Goal: Transaction & Acquisition: Download file/media

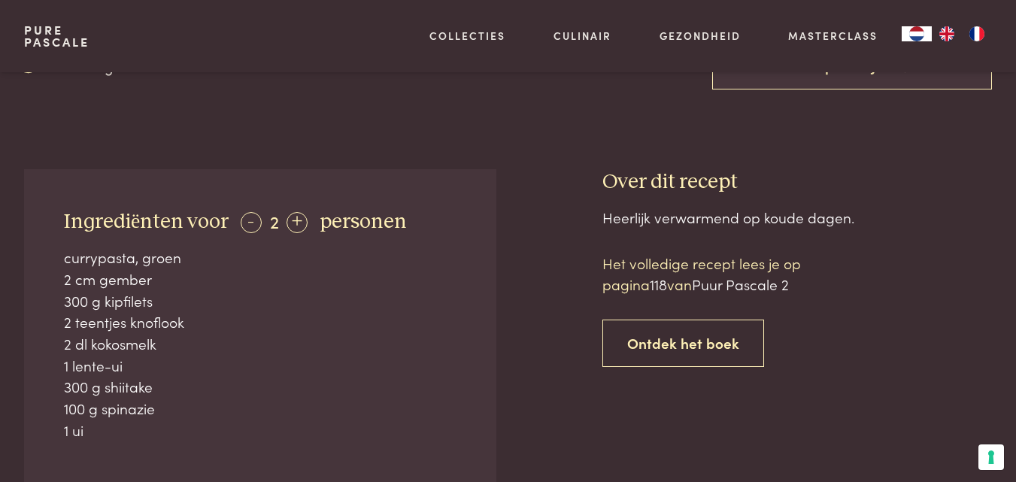
scroll to position [465, 0]
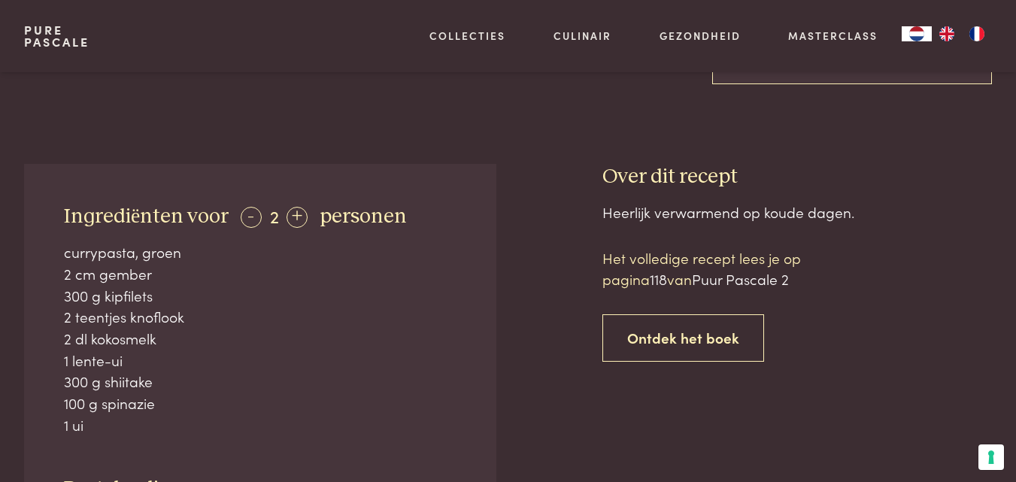
drag, startPoint x: 118, startPoint y: 295, endPoint x: 164, endPoint y: 294, distance: 45.9
click at [164, 294] on div "300 g kipfilets" at bounding box center [260, 296] width 392 height 22
drag, startPoint x: 64, startPoint y: 313, endPoint x: 200, endPoint y: 311, distance: 136.1
click at [200, 311] on div "2 teentjes knoflook" at bounding box center [260, 317] width 392 height 22
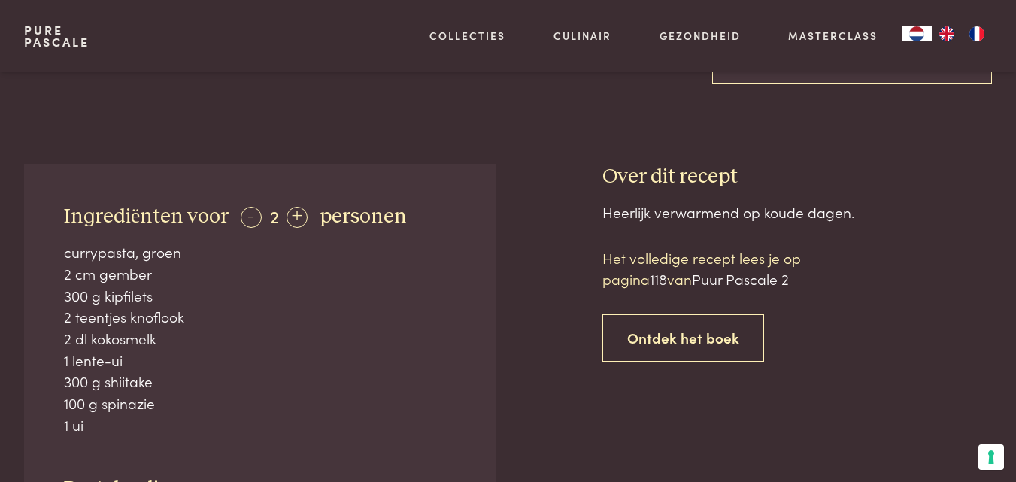
drag, startPoint x: 56, startPoint y: 356, endPoint x: 141, endPoint y: 352, distance: 85.8
click at [141, 352] on div "Ingrediënten voor - 2 + personen currypasta, groen 2 cm gember 300 g kipfilets …" at bounding box center [260, 391] width 472 height 454
click at [66, 393] on div "100 g spinazie" at bounding box center [260, 403] width 392 height 22
drag, startPoint x: 65, startPoint y: 398, endPoint x: 153, endPoint y: 395, distance: 88.0
click at [151, 395] on div "100 g spinazie" at bounding box center [260, 403] width 392 height 22
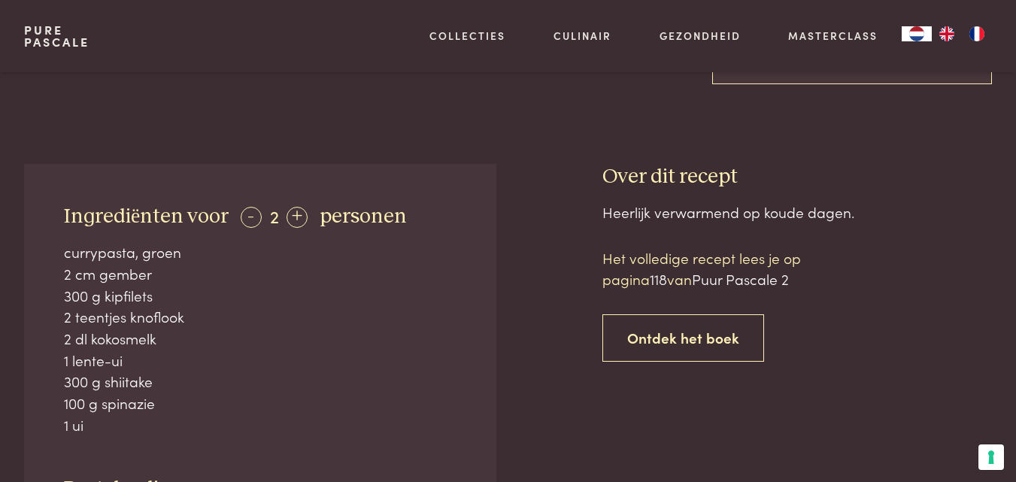
click at [162, 395] on div "100 g spinazie" at bounding box center [260, 403] width 392 height 22
drag, startPoint x: 156, startPoint y: 407, endPoint x: 65, endPoint y: 404, distance: 90.3
click at [65, 404] on div "100 g spinazie" at bounding box center [260, 403] width 392 height 22
click at [156, 376] on div "300 g shiitake" at bounding box center [260, 382] width 392 height 22
drag, startPoint x: 151, startPoint y: 383, endPoint x: 26, endPoint y: 382, distance: 124.8
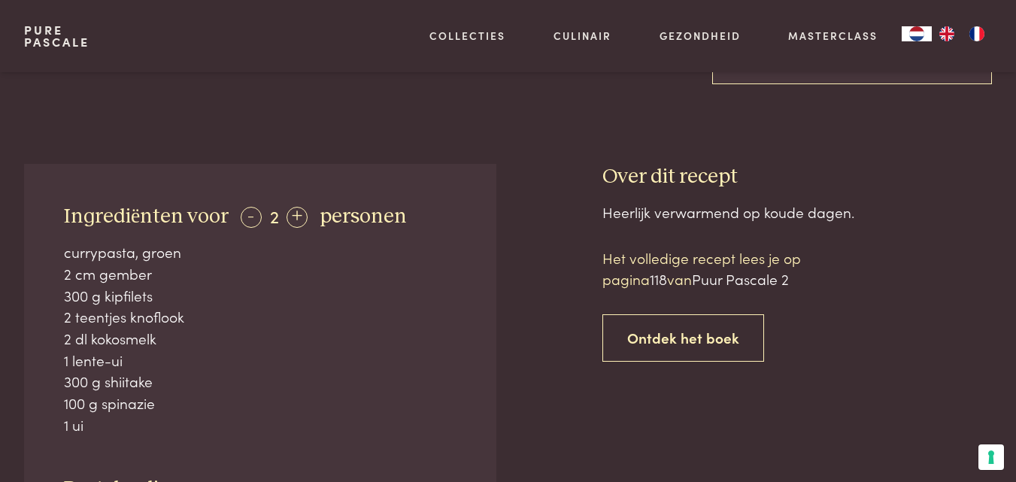
click at [26, 382] on div "Ingrediënten voor - 2 + personen currypasta, groen 2 cm gember 300 g kipfilets …" at bounding box center [260, 391] width 472 height 454
click at [219, 292] on div "300 g kipfilets" at bounding box center [260, 296] width 392 height 22
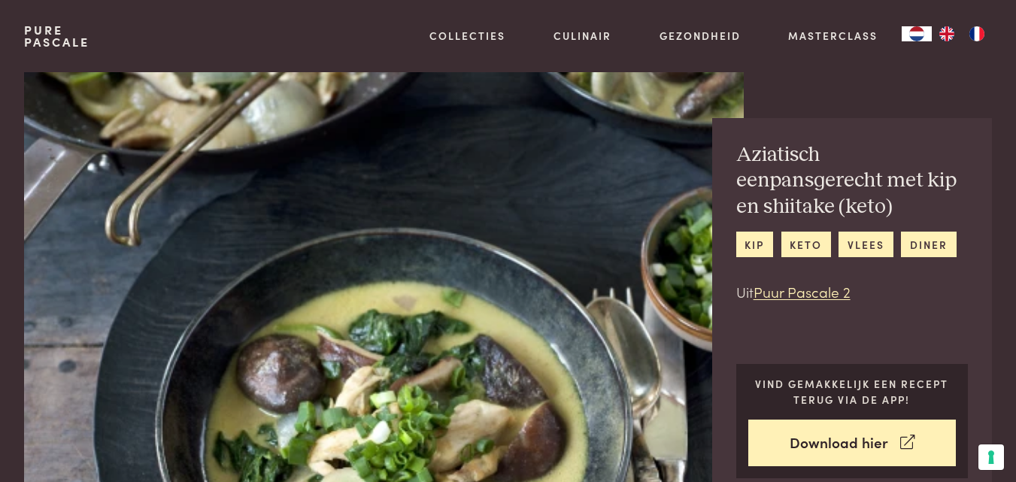
scroll to position [108, 0]
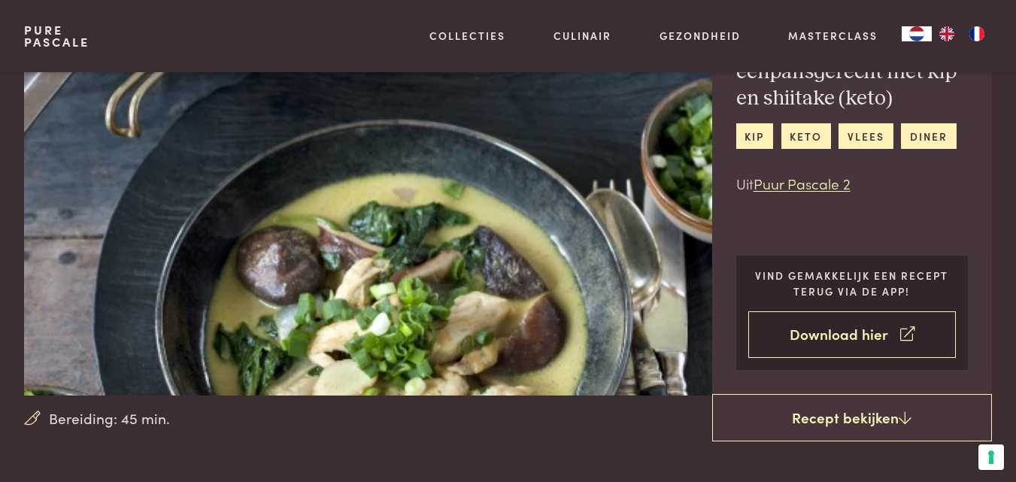
click at [859, 341] on link "Download hier" at bounding box center [852, 334] width 208 height 47
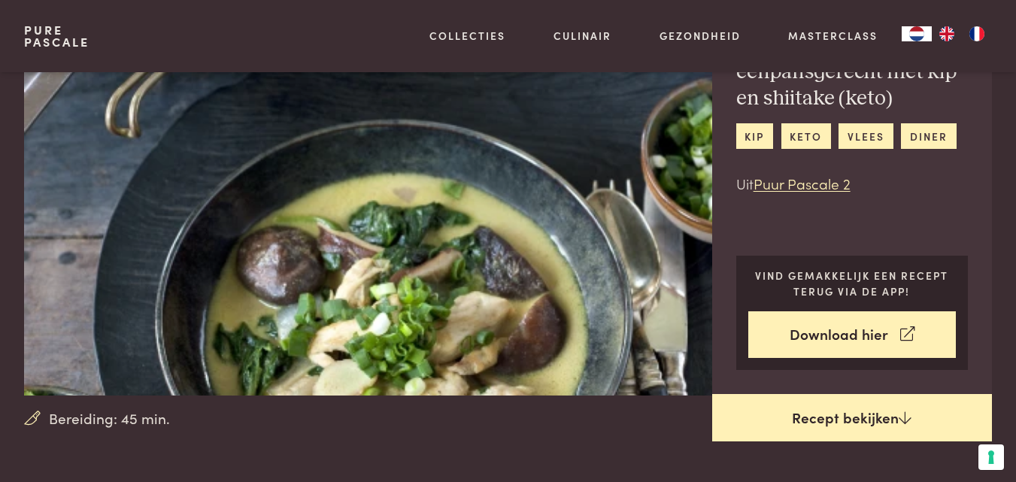
click at [931, 435] on link "Recept bekijken" at bounding box center [852, 418] width 280 height 48
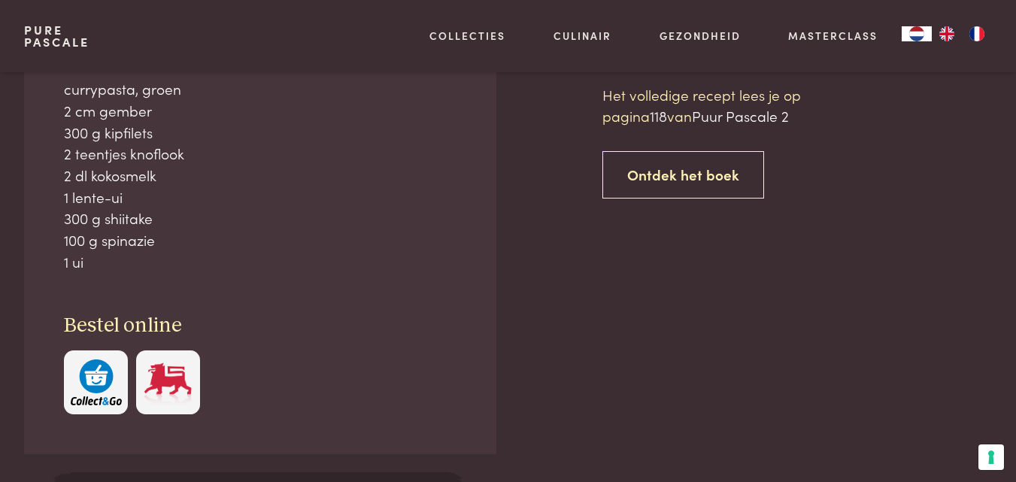
scroll to position [629, 0]
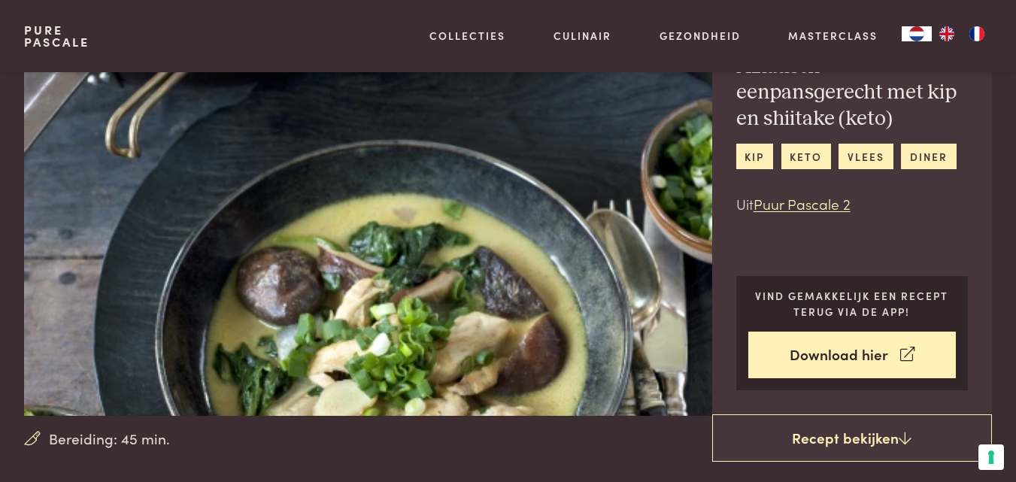
scroll to position [98, 0]
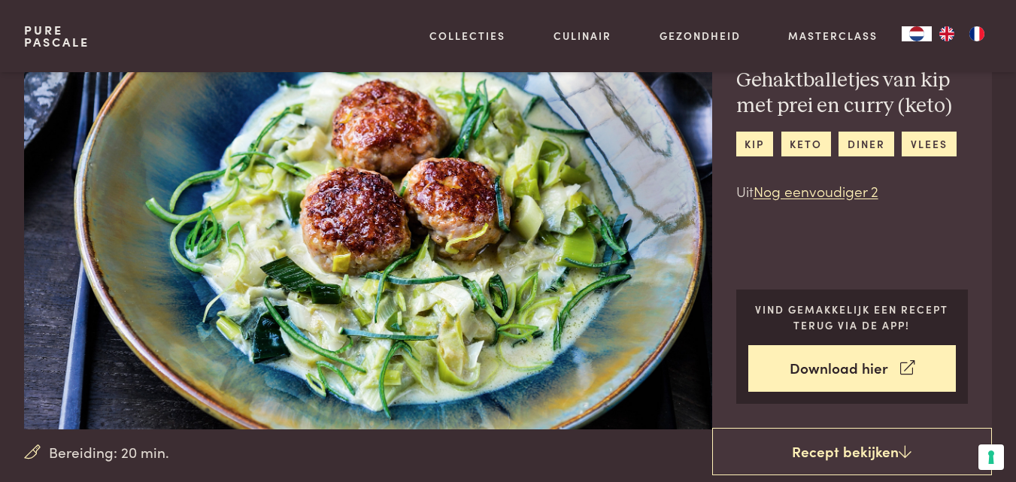
scroll to position [84, 0]
